Goal: Obtain resource: Obtain resource

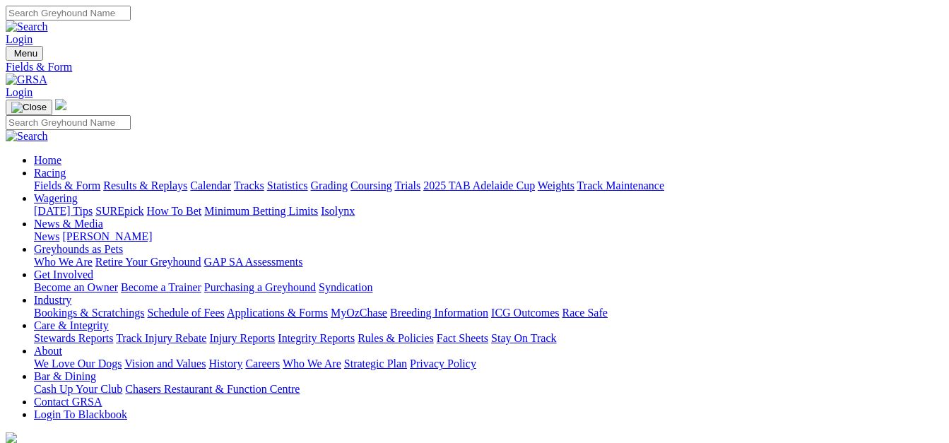
select select "[GEOGRAPHIC_DATA]"
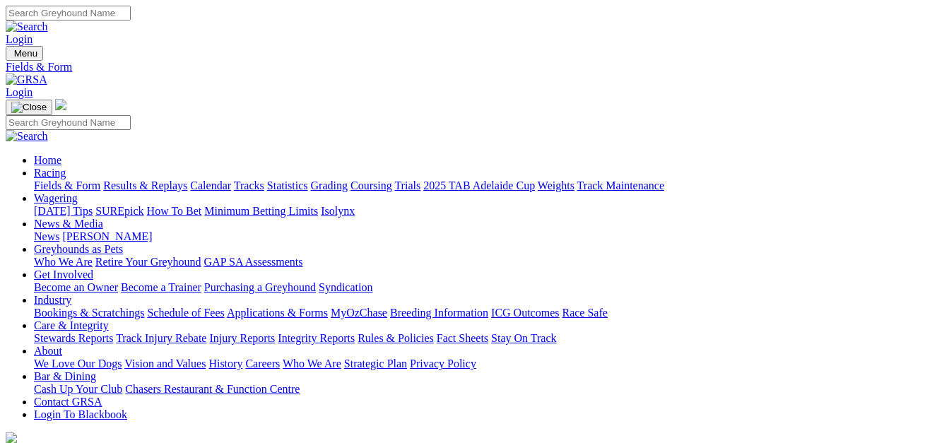
select select "QLD"
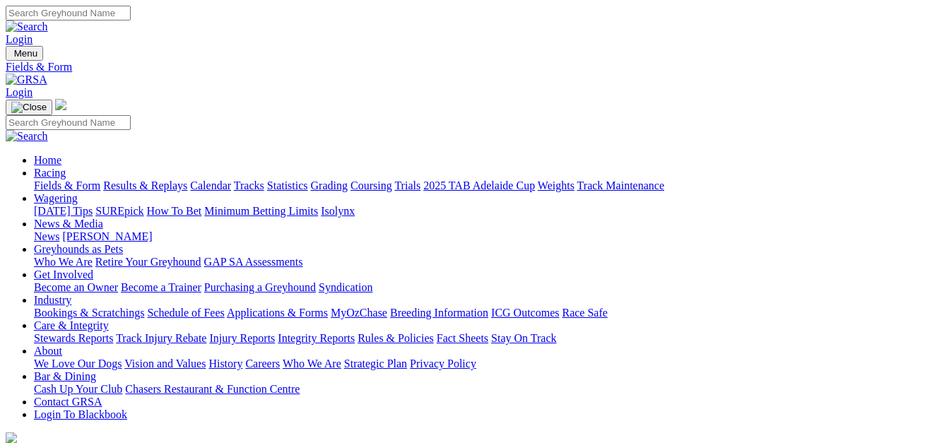
select select "TAS"
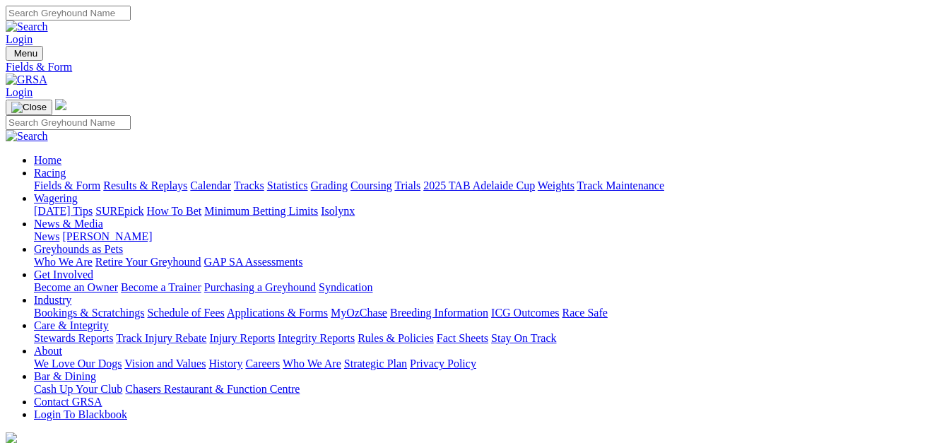
select select "WA"
